Goal: Task Accomplishment & Management: Complete application form

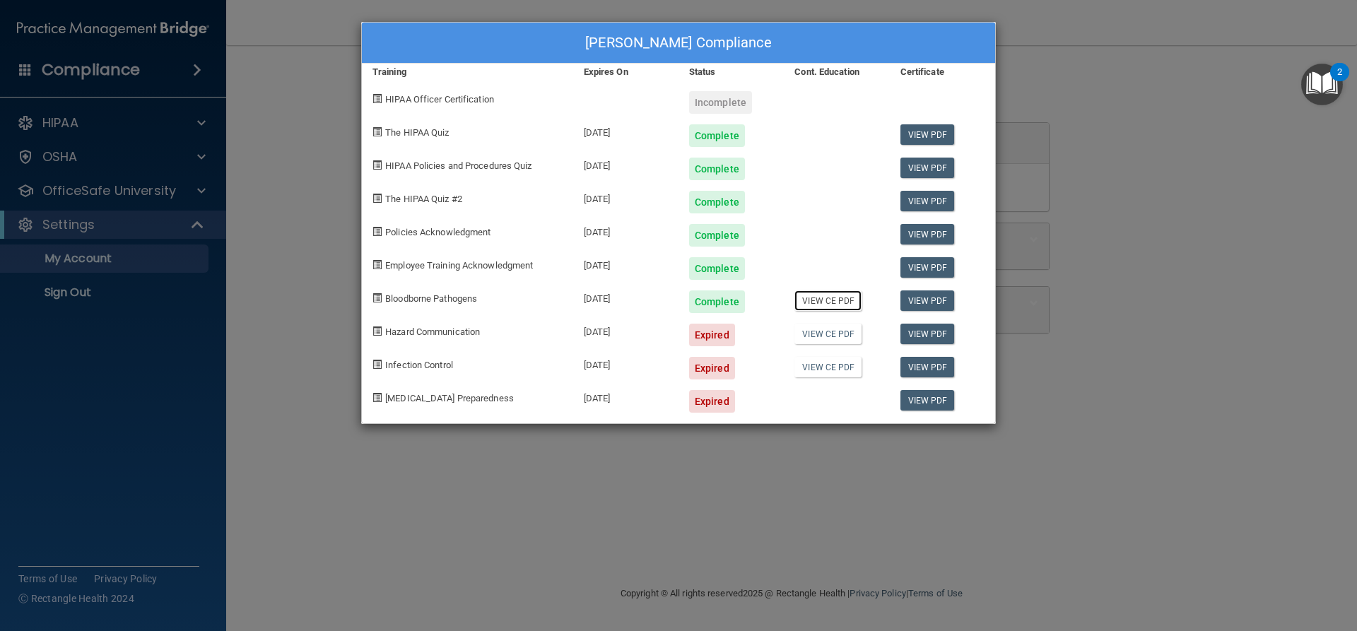
click at [818, 301] on link "View CE PDF" at bounding box center [827, 300] width 67 height 20
click at [837, 333] on link "View CE PDF" at bounding box center [827, 334] width 67 height 20
click at [826, 369] on link "View CE PDF" at bounding box center [827, 367] width 67 height 20
click at [926, 333] on link "View PDF" at bounding box center [927, 334] width 54 height 20
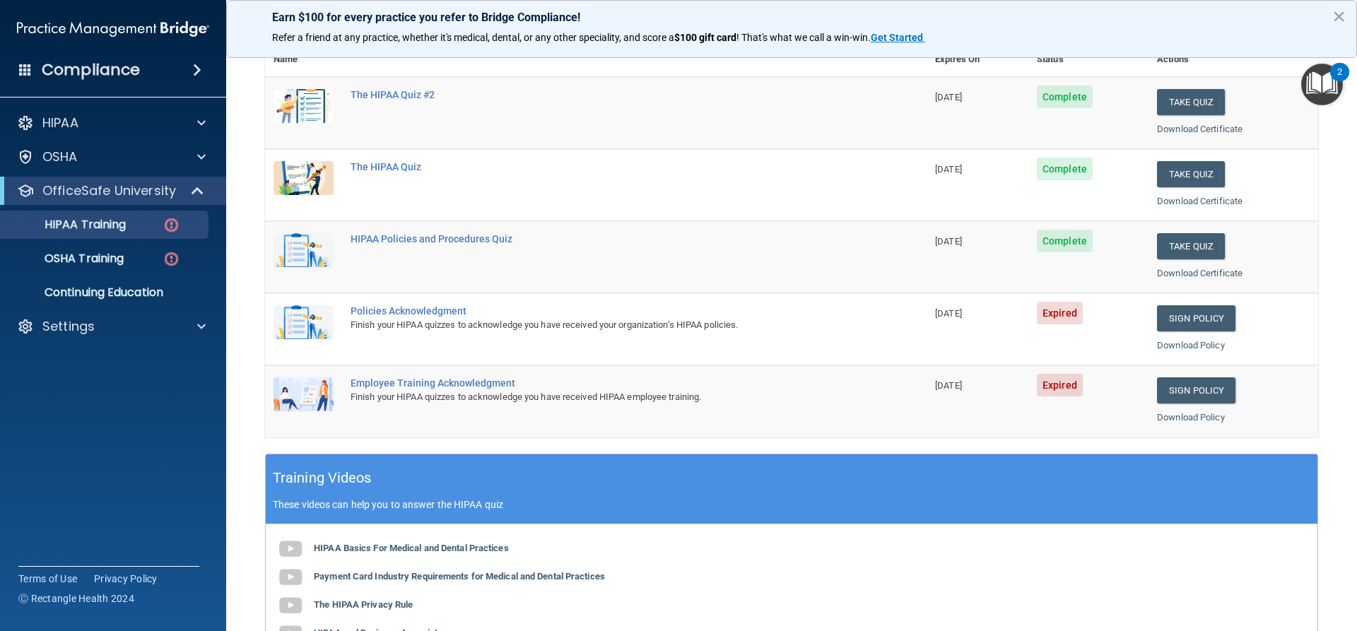
scroll to position [212, 0]
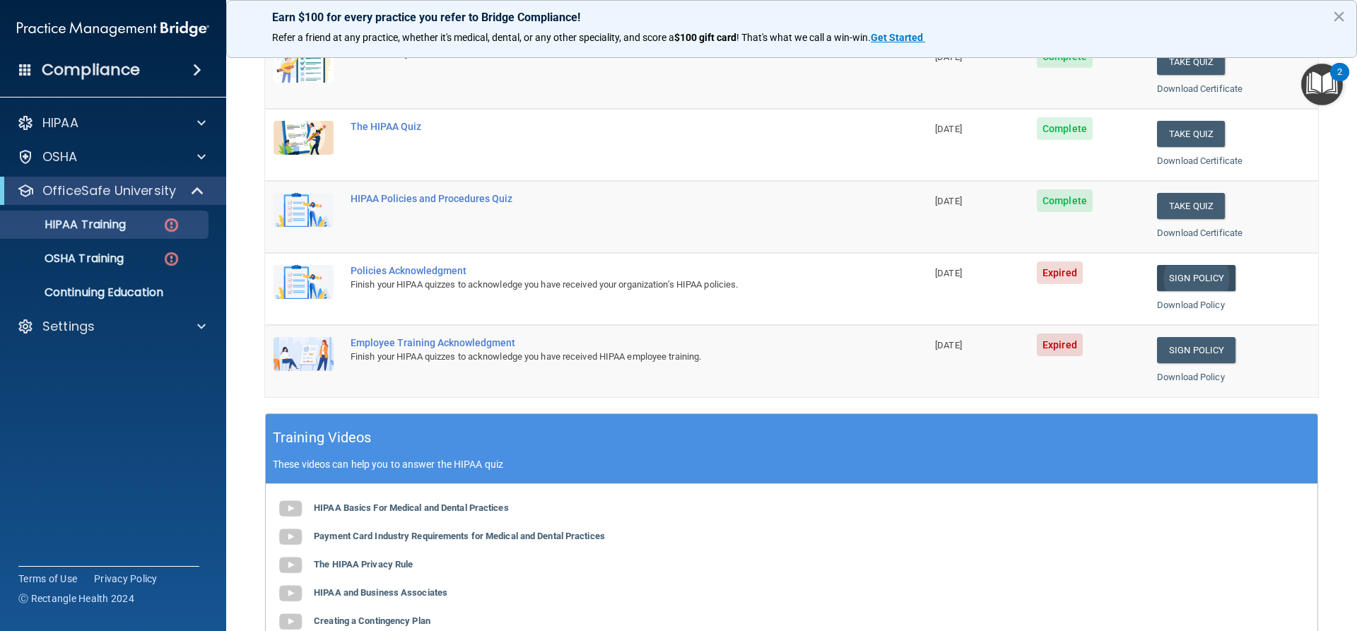
click at [1180, 281] on link "Sign Policy" at bounding box center [1196, 278] width 78 height 26
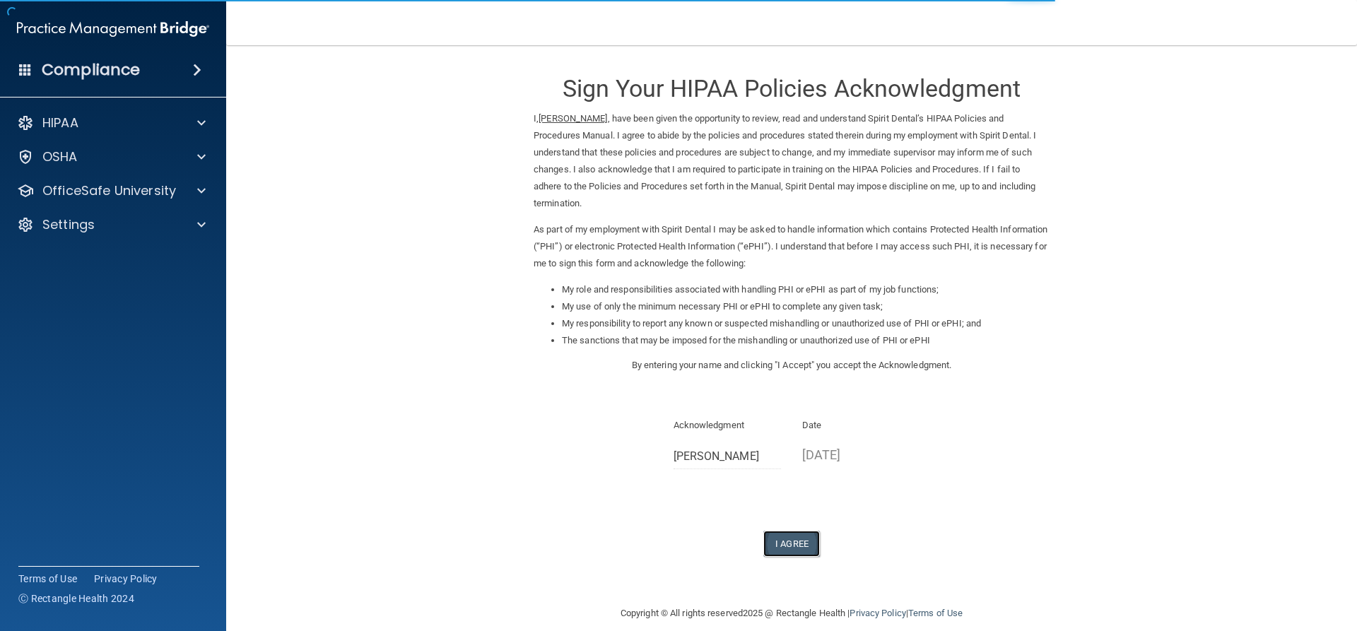
click at [794, 531] on button "I Agree" at bounding box center [791, 544] width 57 height 26
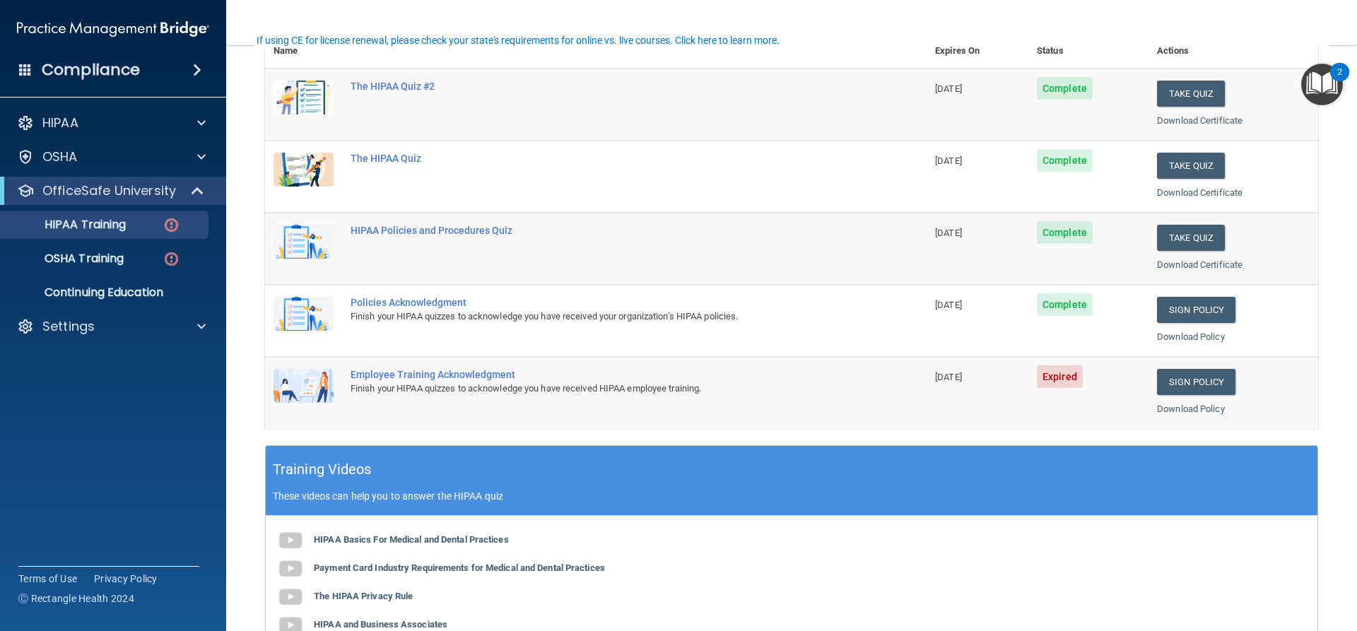
scroll to position [221, 0]
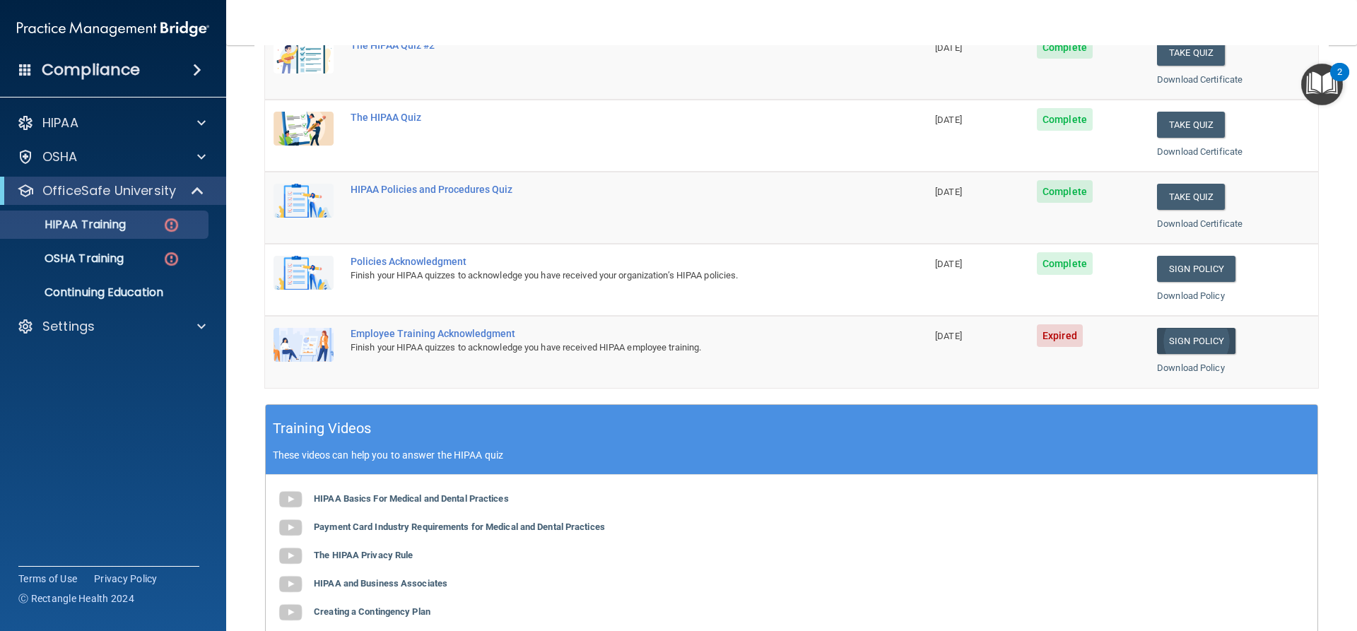
click at [1170, 343] on link "Sign Policy" at bounding box center [1196, 341] width 78 height 26
click at [1196, 344] on link "Sign Policy" at bounding box center [1196, 341] width 78 height 26
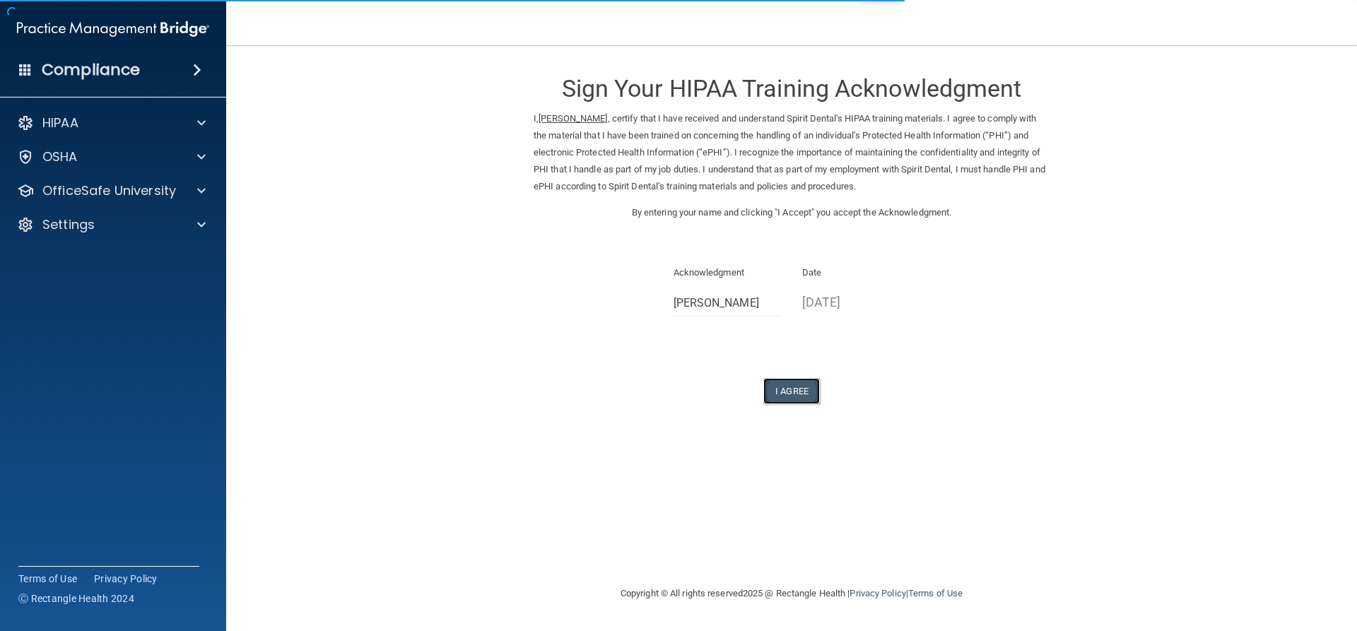
click at [794, 395] on button "I Agree" at bounding box center [791, 391] width 57 height 26
click at [791, 386] on button "I Agree" at bounding box center [791, 391] width 57 height 26
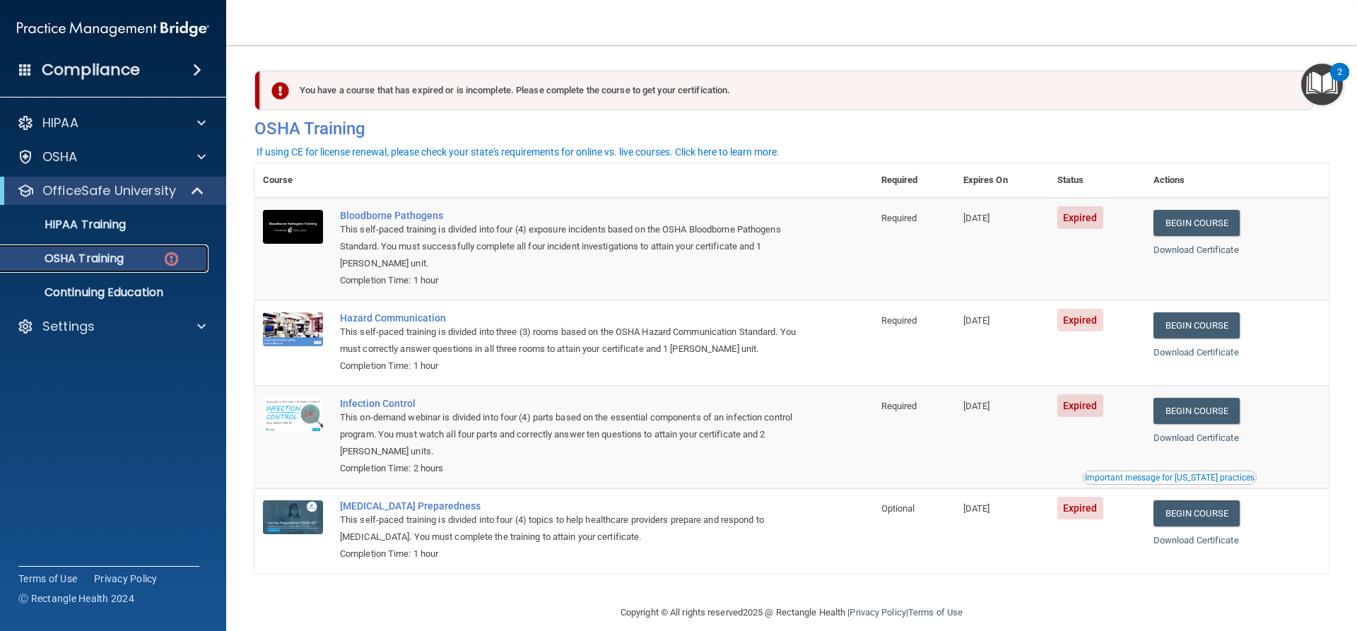
click at [84, 261] on p "OSHA Training" at bounding box center [66, 259] width 114 height 14
